Goal: Use online tool/utility: Use online tool/utility

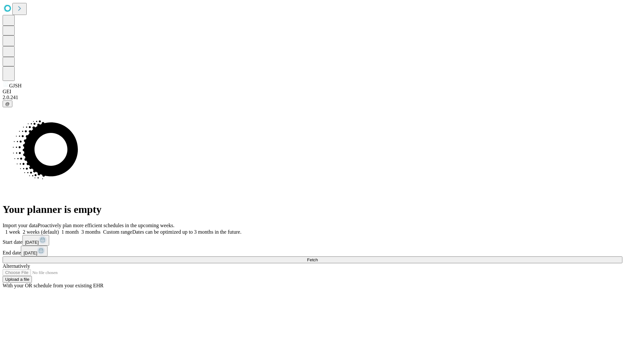
click at [318, 258] on span "Fetch" at bounding box center [312, 260] width 11 height 5
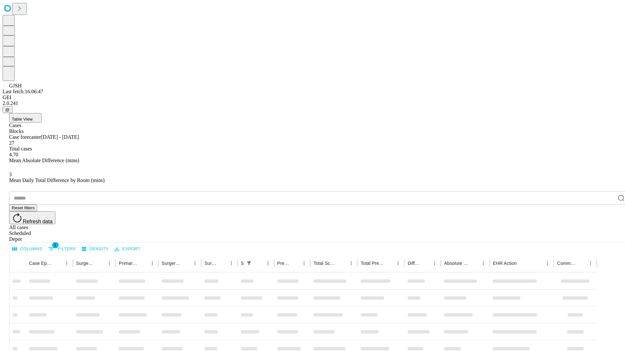
click at [33, 117] on span "Table View" at bounding box center [22, 119] width 21 height 5
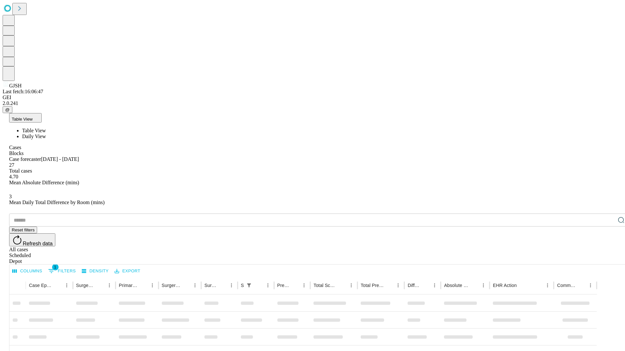
click at [46, 134] on span "Daily View" at bounding box center [34, 137] width 24 height 6
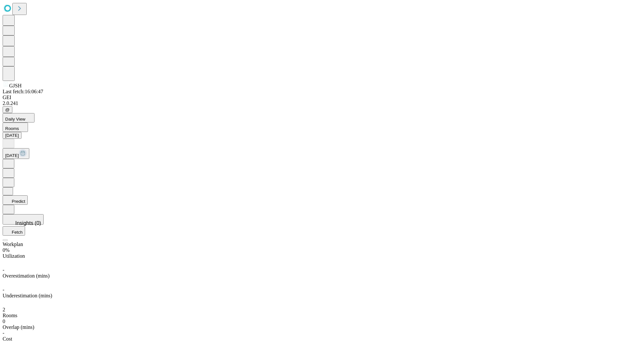
click at [28, 196] on button "Predict" at bounding box center [15, 200] width 25 height 9
